Goal: Task Accomplishment & Management: Use online tool/utility

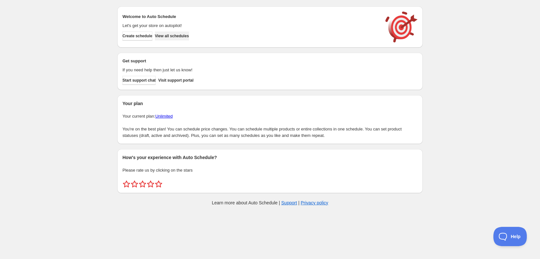
click at [177, 38] on span "View all schedules" at bounding box center [172, 35] width 34 height 5
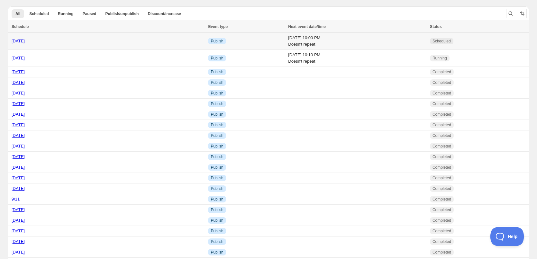
click at [245, 40] on td "Info Publish" at bounding box center [246, 41] width 80 height 17
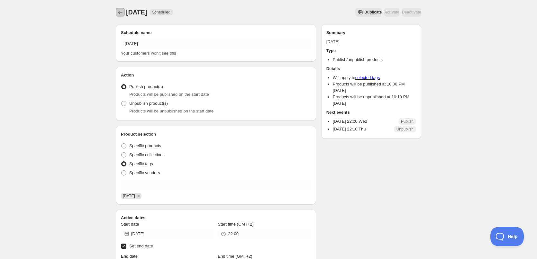
click at [121, 10] on icon "Schedules" at bounding box center [120, 12] width 6 height 6
